Goal: Find specific page/section: Find specific page/section

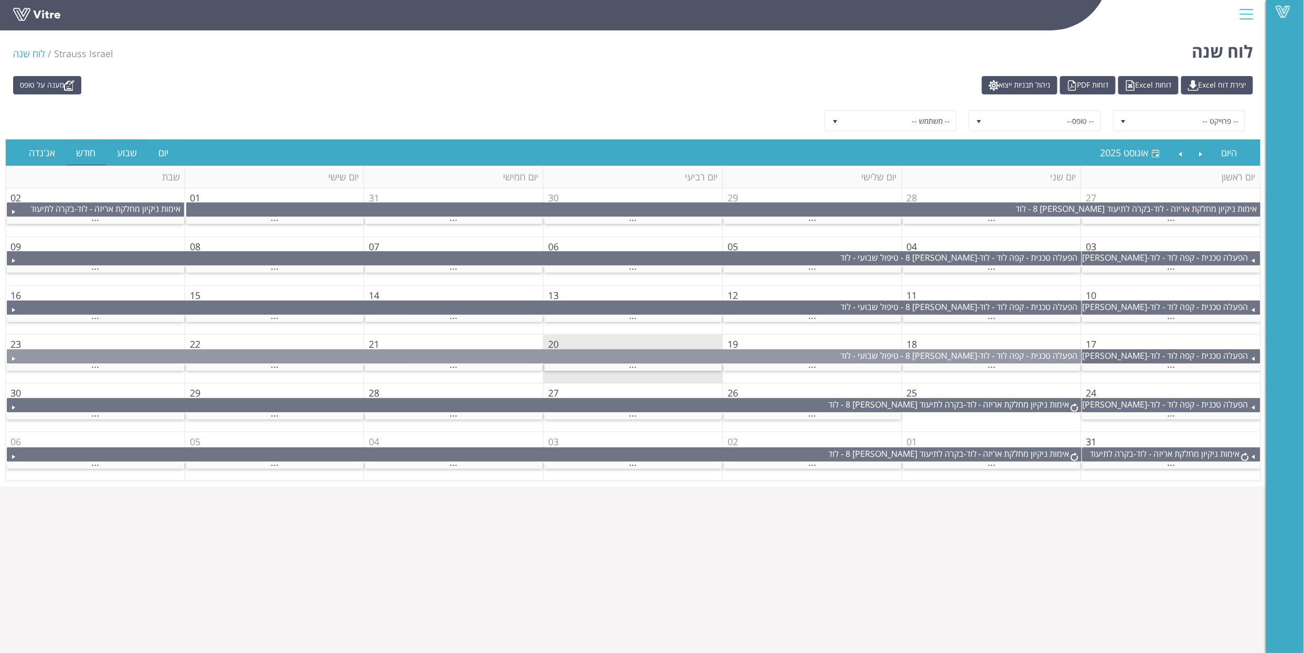
click at [991, 364] on div "הפעלה טכנית - קפה לוד - לוד - [PERSON_NAME] 8 - טיפול שבועי - לוד" at bounding box center [544, 356] width 1075 height 14
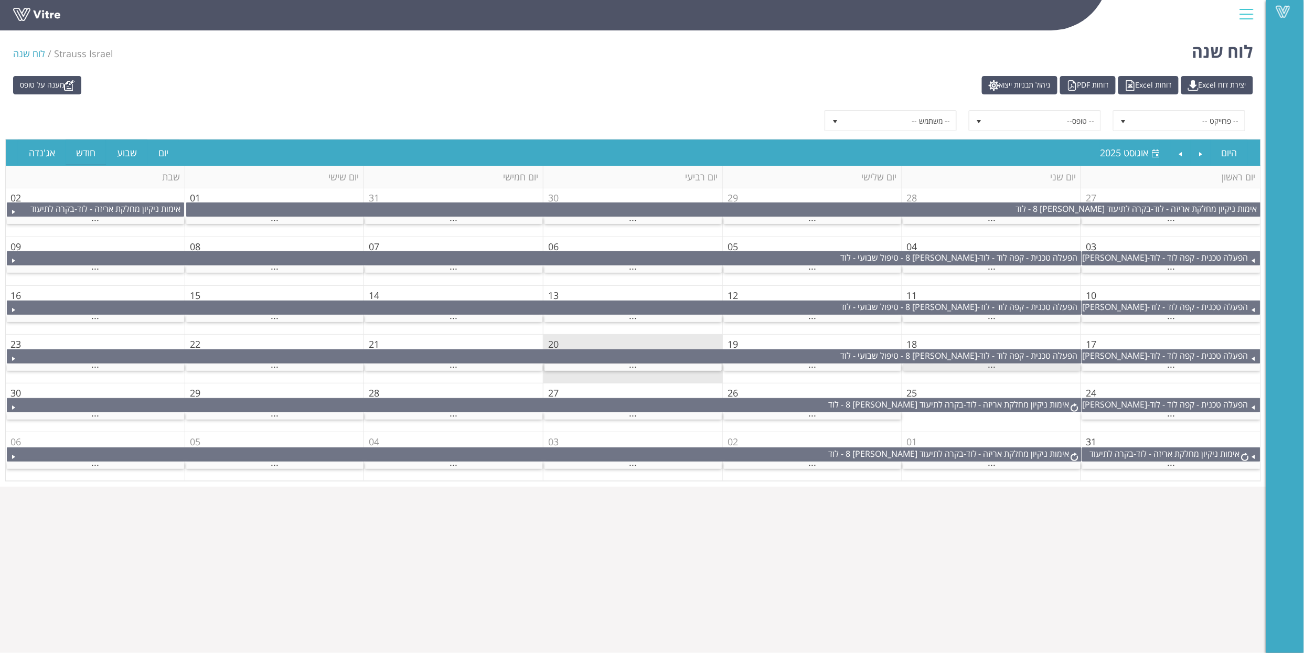
click at [993, 368] on span "..." at bounding box center [992, 365] width 8 height 12
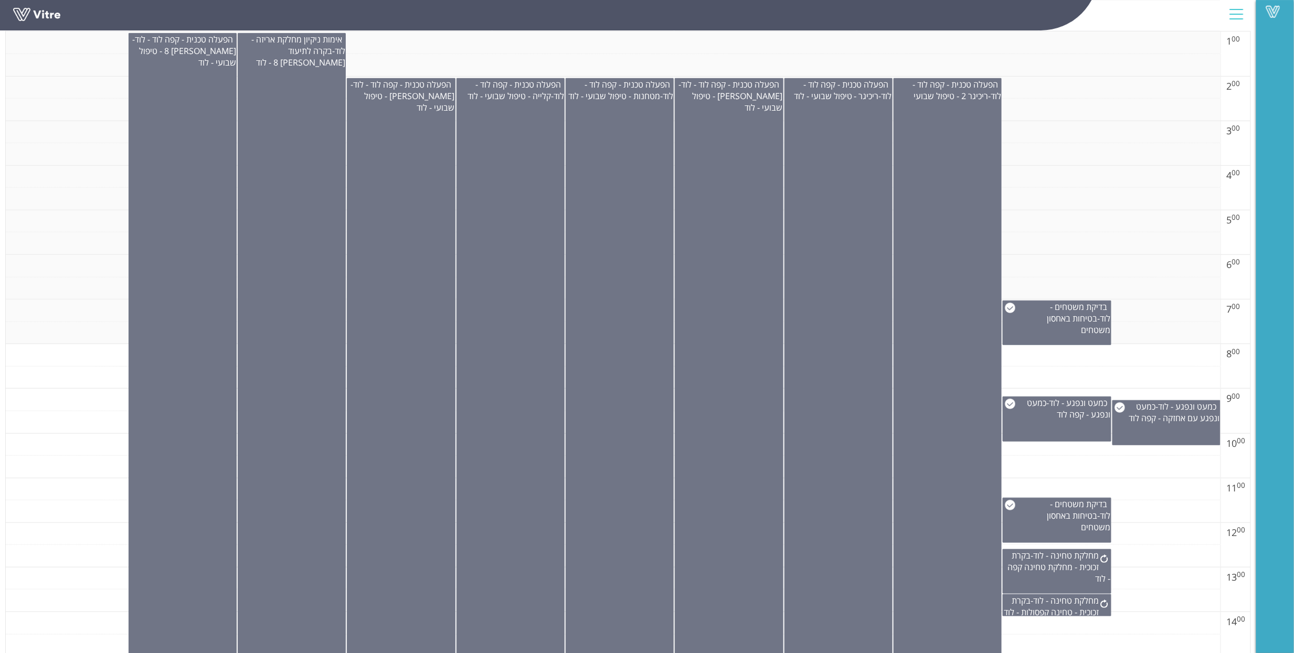
scroll to position [210, 0]
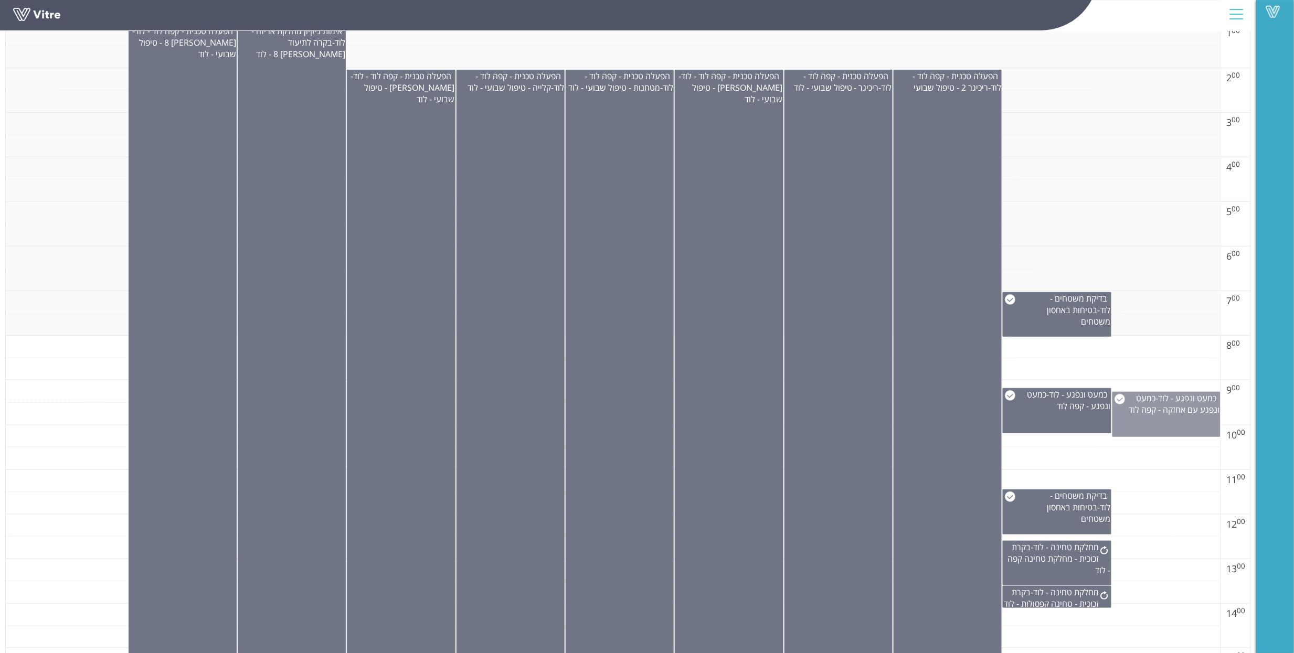
click at [1123, 399] on img at bounding box center [1119, 399] width 10 height 10
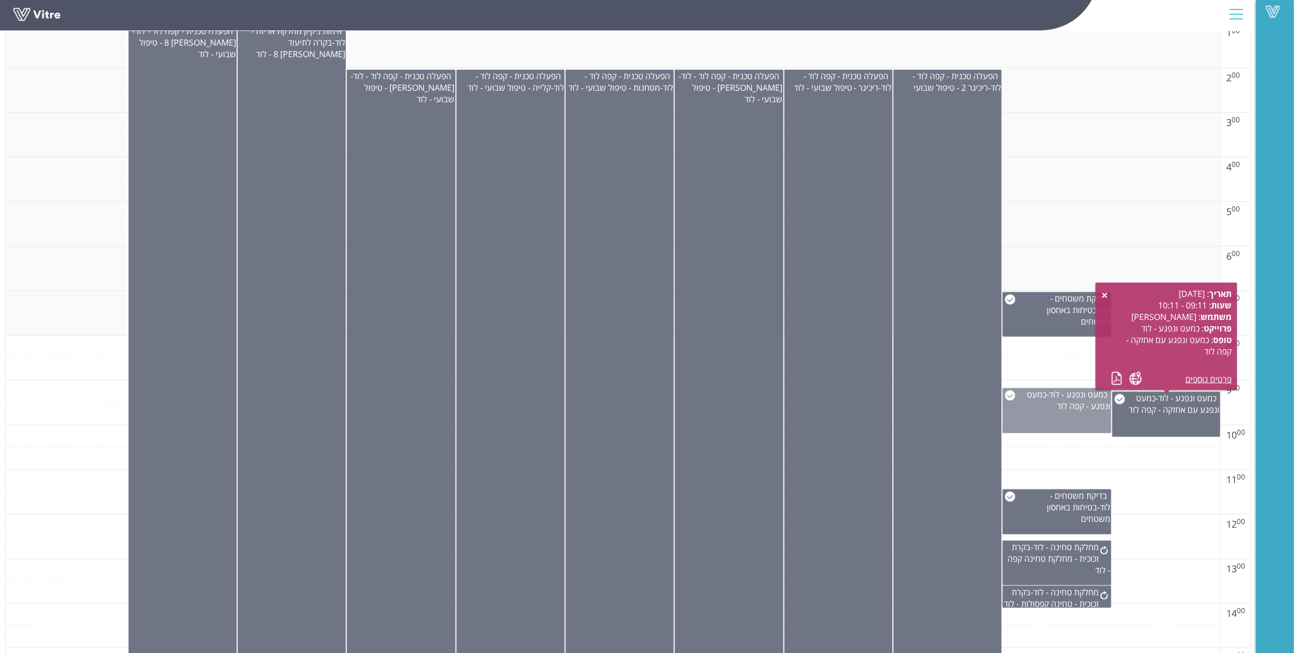
click at [1012, 398] on img at bounding box center [1010, 395] width 10 height 10
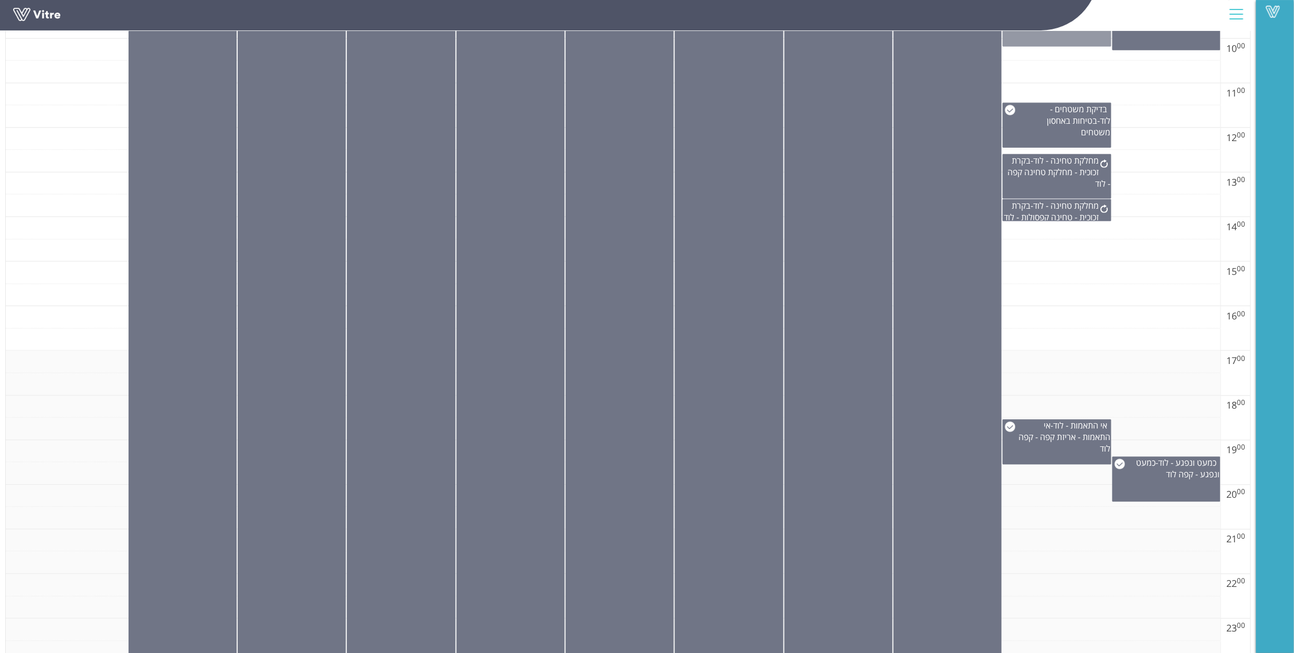
scroll to position [622, 0]
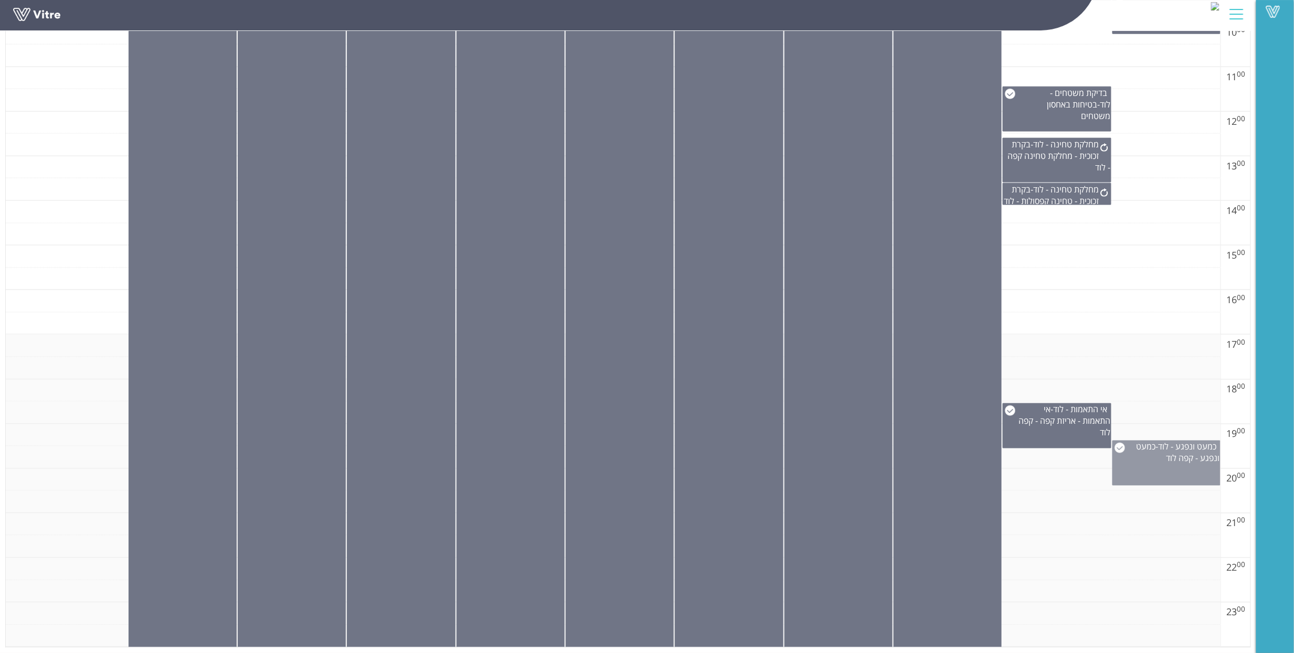
click at [1117, 443] on img at bounding box center [1119, 448] width 10 height 10
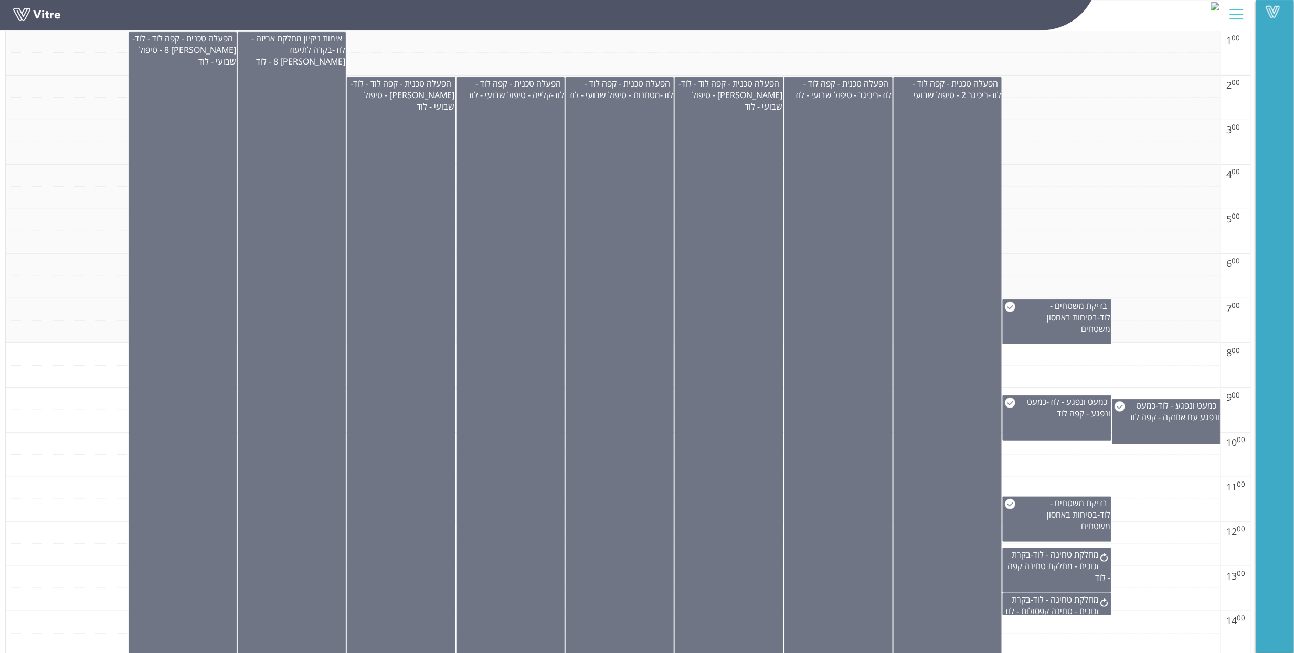
scroll to position [0, 0]
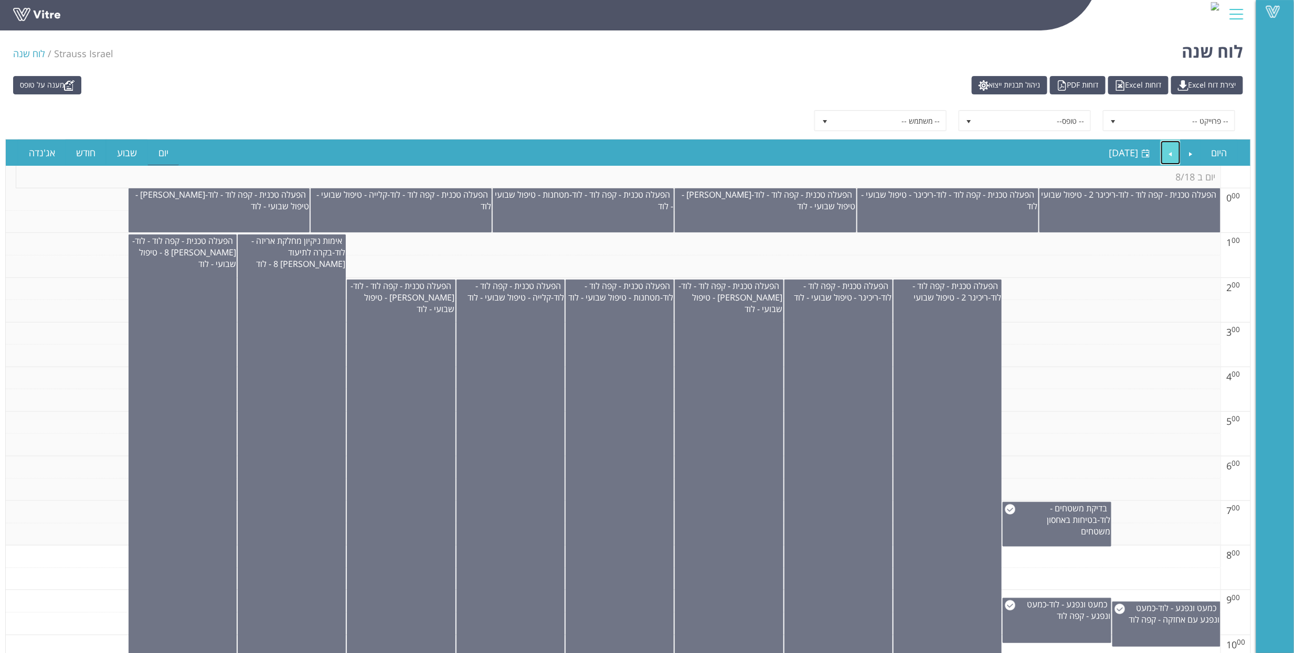
click at [1174, 155] on link "Next" at bounding box center [1170, 153] width 20 height 24
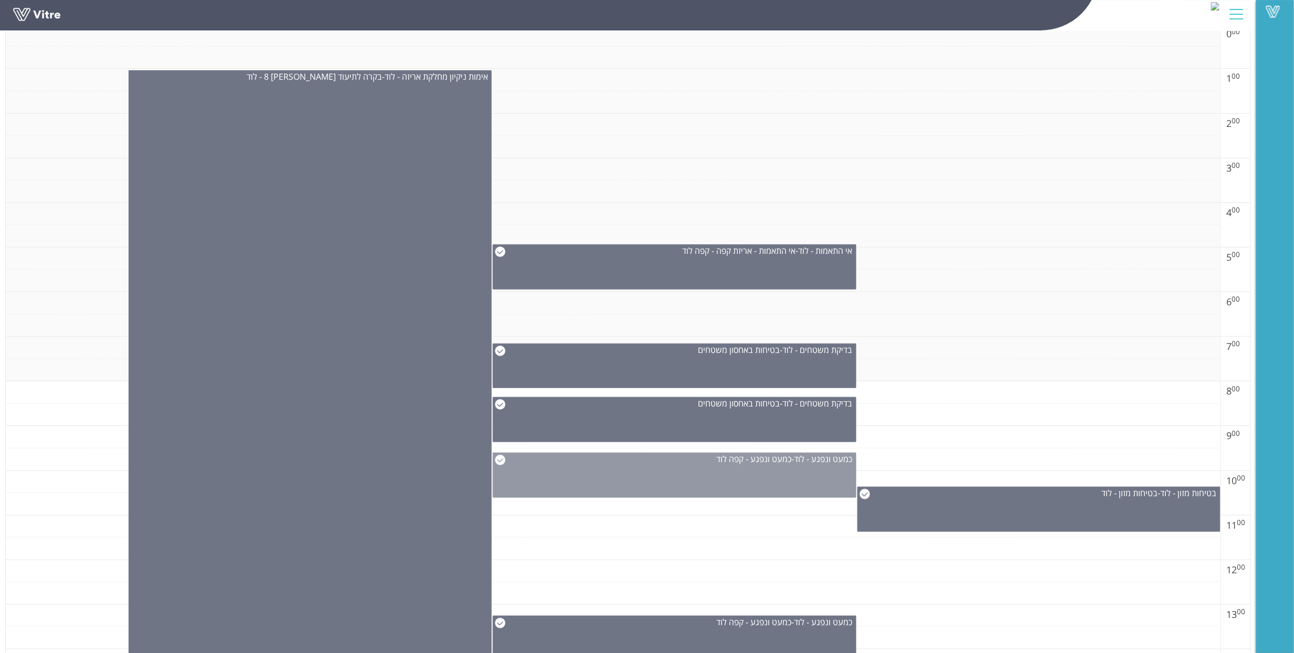
scroll to position [273, 0]
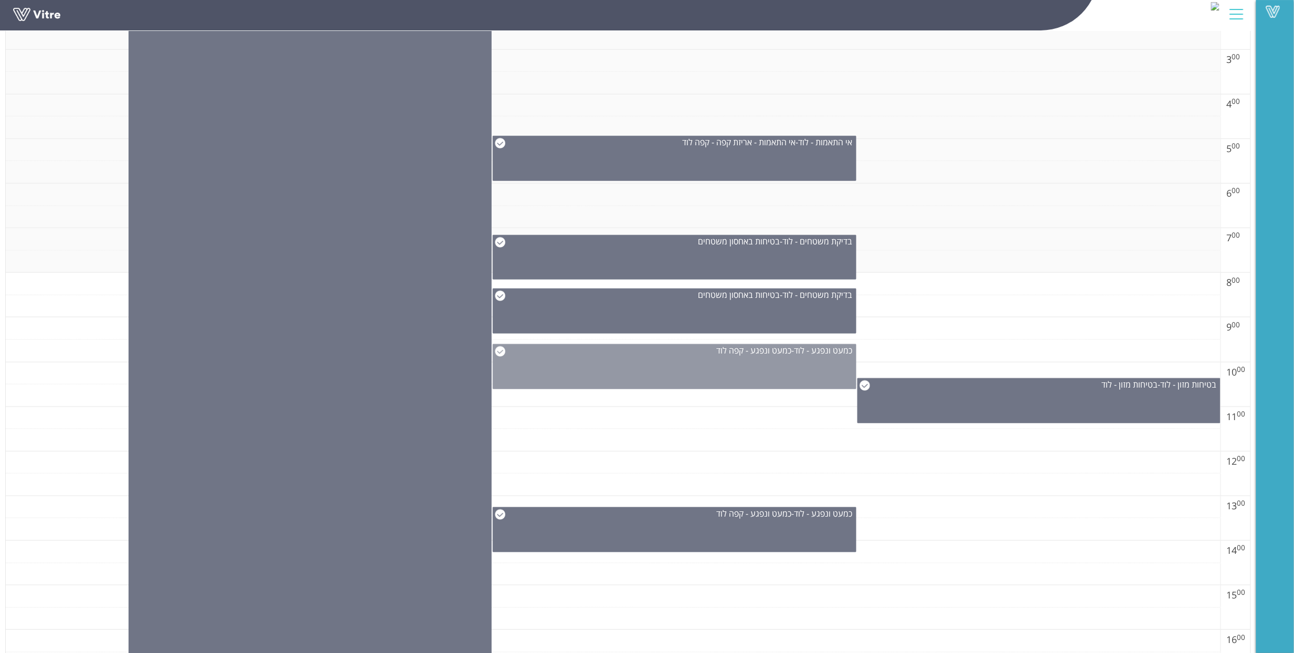
click at [502, 353] on img at bounding box center [500, 351] width 10 height 10
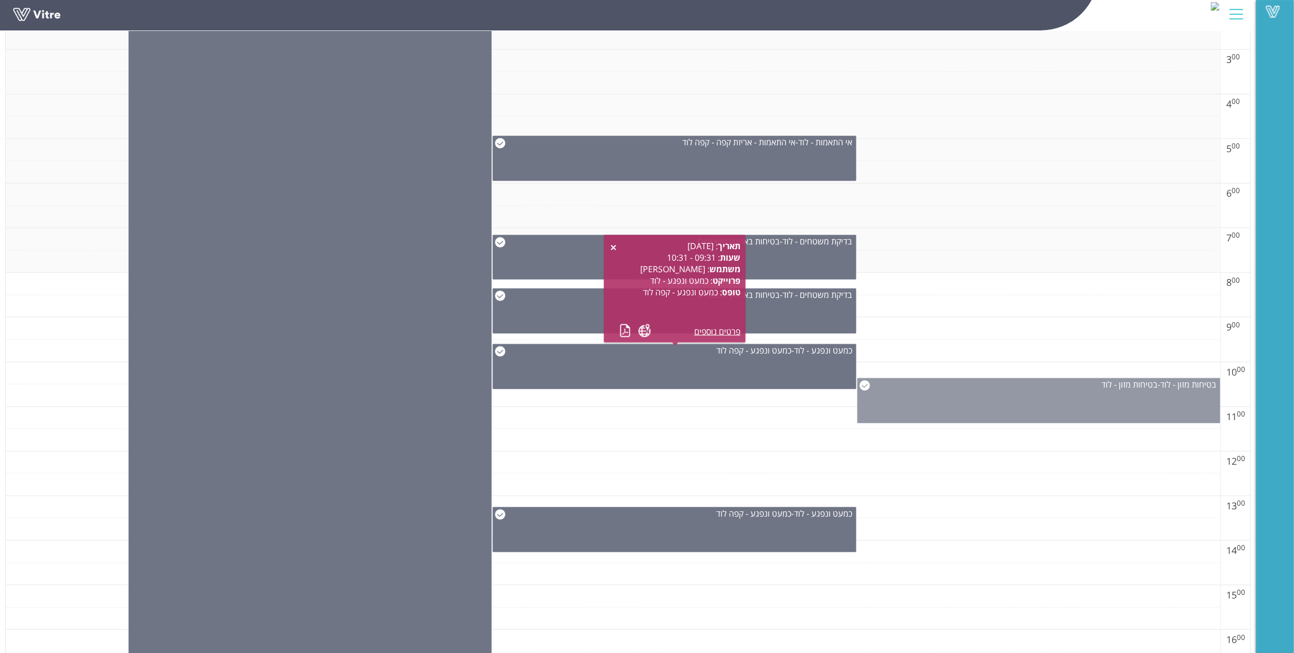
click at [866, 387] on img at bounding box center [864, 385] width 10 height 10
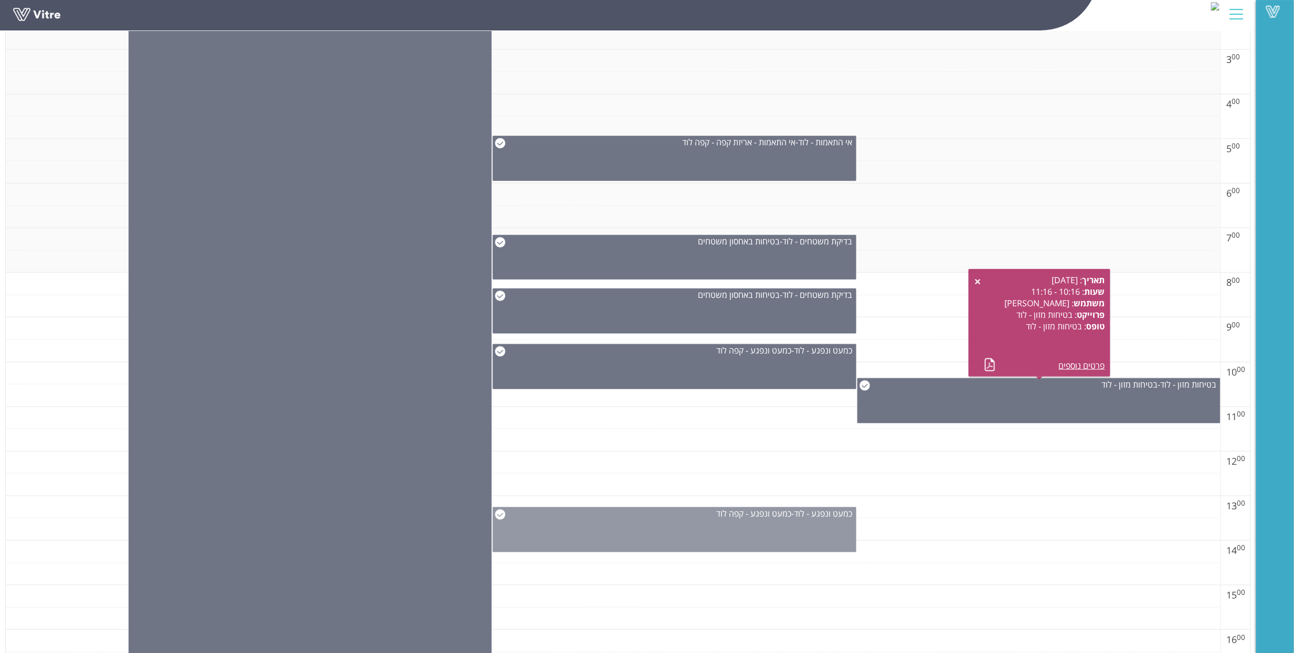
click at [498, 510] on img at bounding box center [500, 514] width 10 height 10
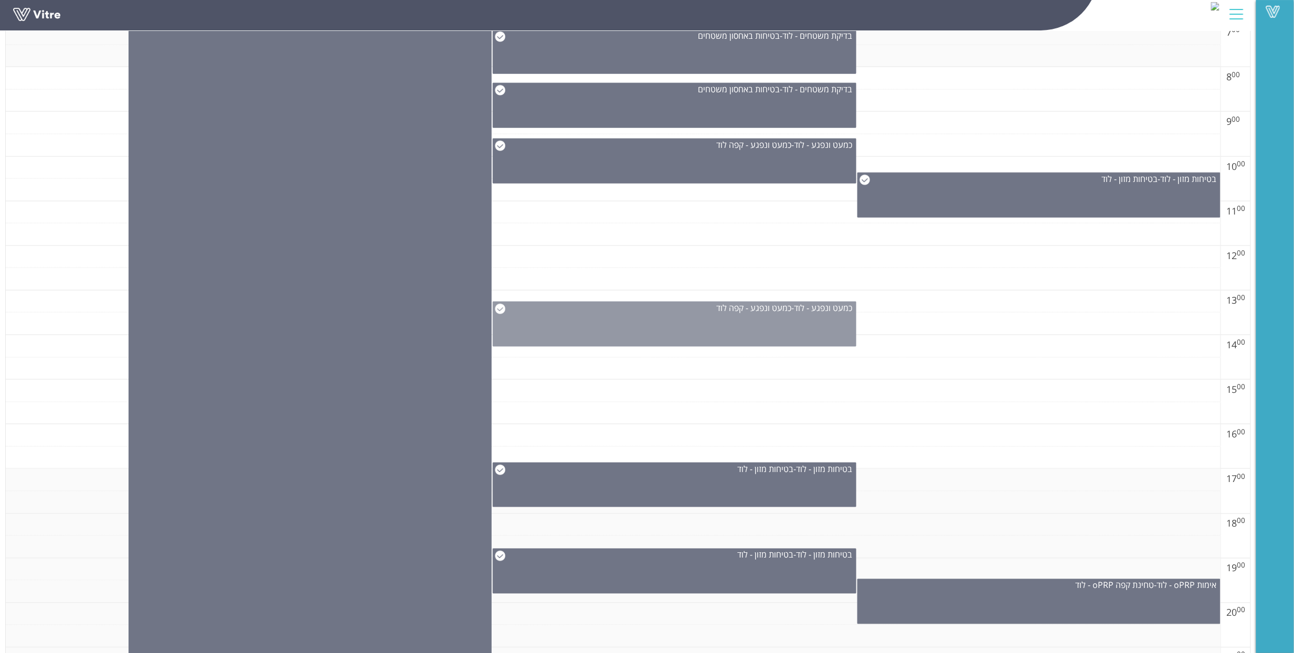
scroll to position [483, 0]
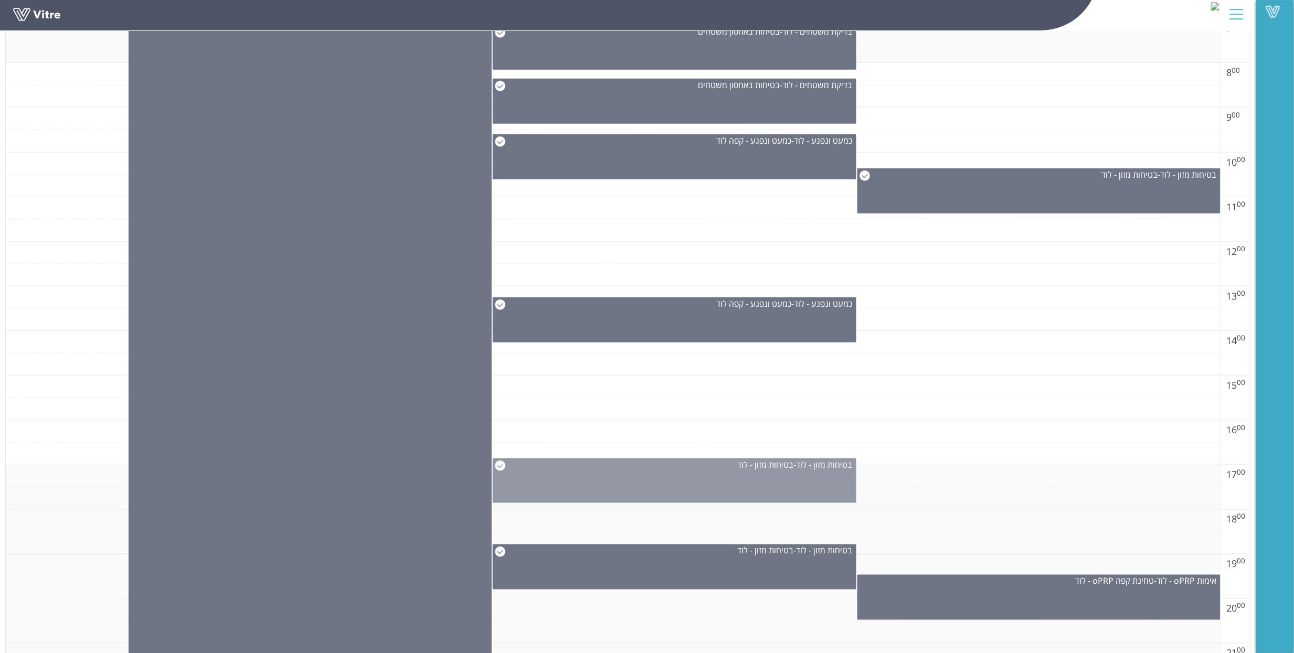
click at [505, 461] on div "בטיחות מזון - לוד - בטיחות מזון - לוד" at bounding box center [674, 465] width 363 height 12
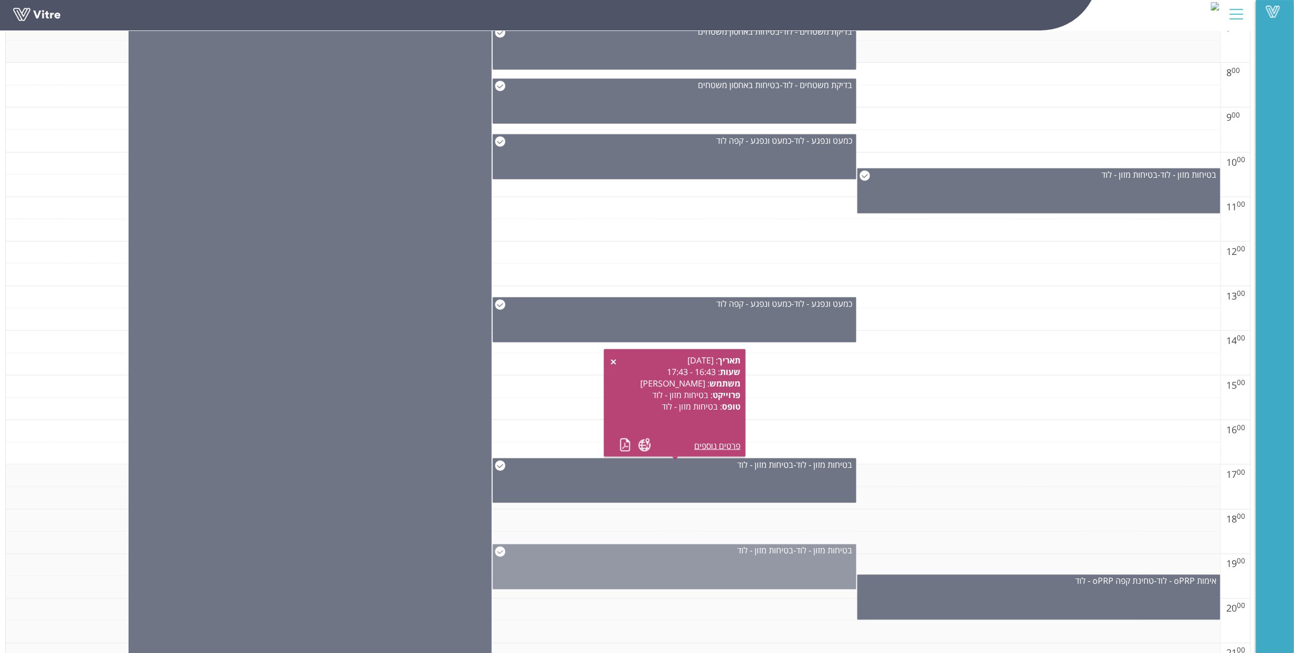
click at [506, 553] on div "בטיחות מזון - לוד - בטיחות מזון - לוד" at bounding box center [674, 551] width 363 height 12
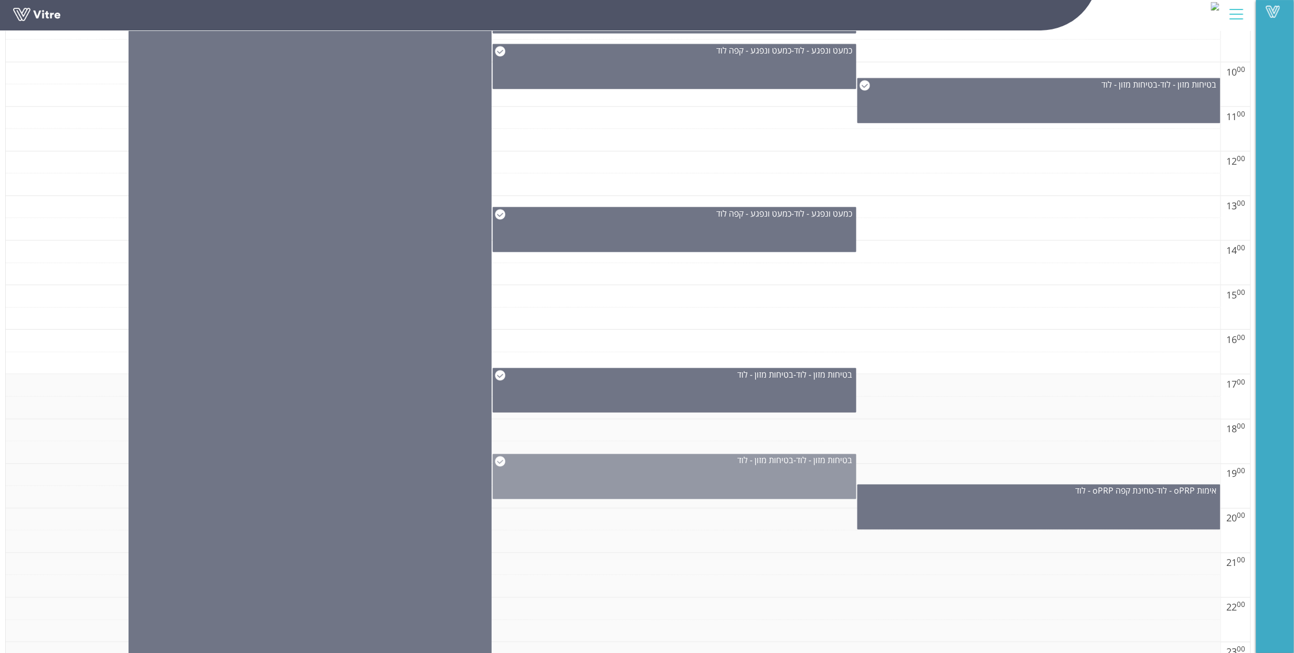
scroll to position [622, 0]
